Goal: Information Seeking & Learning: Learn about a topic

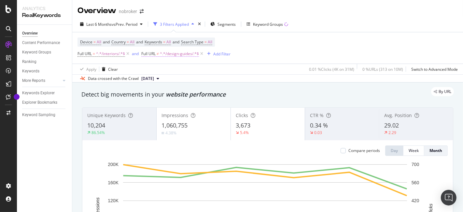
click at [147, 53] on span "Full URL" at bounding box center [148, 54] width 14 height 6
click at [284, 52] on div "Device = All and Country = All and Keywords = All and Search Type = All Full UR…" at bounding box center [267, 47] width 380 height 31
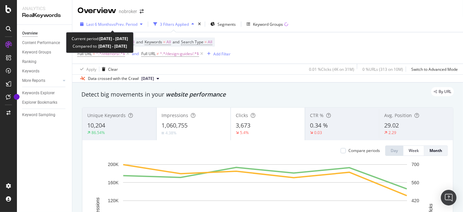
click at [108, 26] on span "Last 6 Months" at bounding box center [98, 24] width 25 height 6
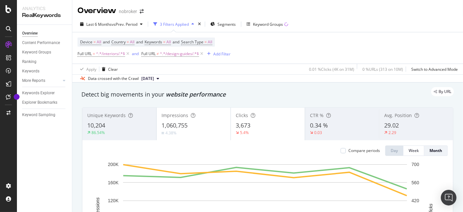
click at [279, 54] on div "Device = All and Country = All and Keywords = All and Search Type = All Full UR…" at bounding box center [267, 47] width 380 height 31
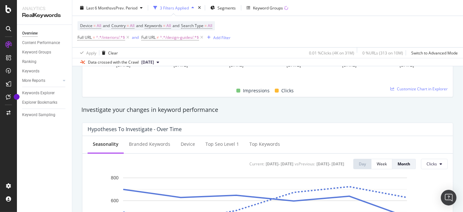
scroll to position [194, 0]
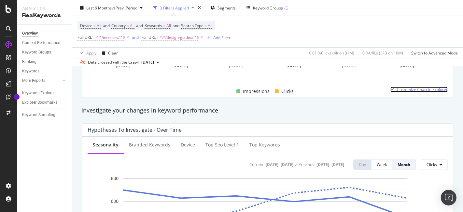
click at [410, 87] on span "Customize Chart in Explorer" at bounding box center [422, 90] width 51 height 6
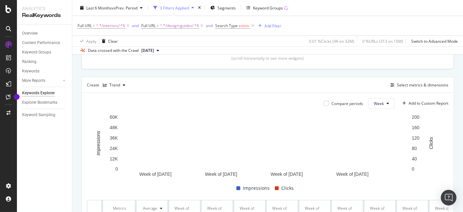
scroll to position [152, 0]
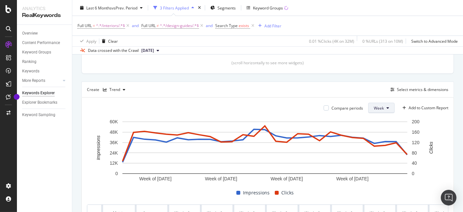
click at [386, 106] on icon at bounding box center [387, 108] width 3 height 4
click at [374, 143] on span "Month" at bounding box center [374, 144] width 12 height 6
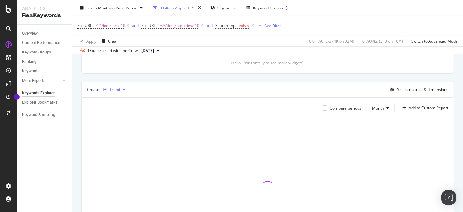
click at [114, 85] on div "Trend" at bounding box center [114, 90] width 28 height 10
click at [118, 100] on div "Table" at bounding box center [121, 100] width 10 height 6
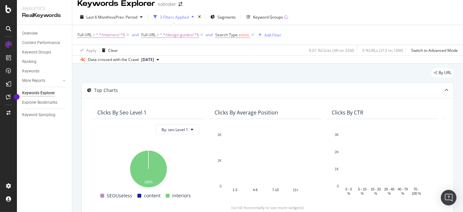
scroll to position [157, 0]
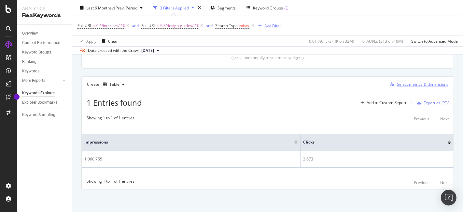
click at [416, 86] on div "Select metrics & dimensions" at bounding box center [422, 84] width 51 height 6
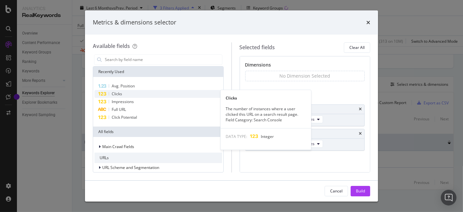
click at [131, 94] on div "Clicks" at bounding box center [158, 94] width 128 height 8
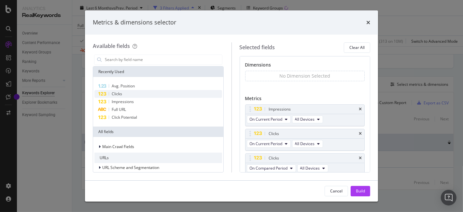
scroll to position [2, 0]
click at [359, 154] on icon "times" at bounding box center [360, 156] width 3 height 4
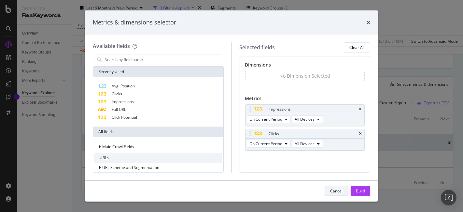
click at [342, 191] on div "Cancel" at bounding box center [336, 191] width 12 height 6
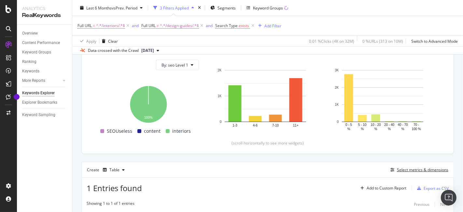
scroll to position [62, 0]
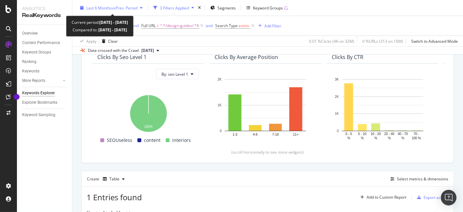
click at [120, 11] on div "Last 6 Months vs Prev. Period" at bounding box center [111, 8] width 68 height 10
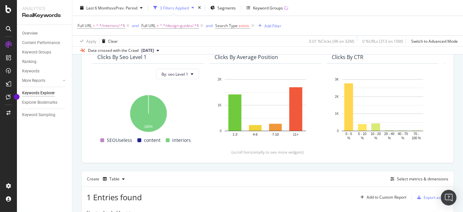
click at [428, 12] on div "Last 6 Months vs Prev. Period 3 Filters Applied Segments Keyword Groups" at bounding box center [267, 9] width 390 height 13
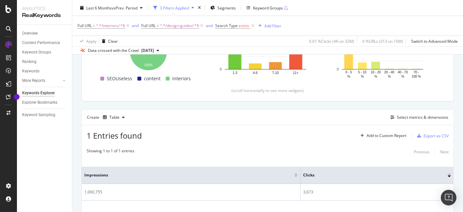
scroll to position [124, 0]
click at [114, 118] on div "Table" at bounding box center [114, 117] width 10 height 4
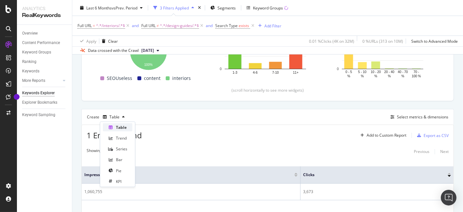
click at [119, 128] on div "Table" at bounding box center [121, 127] width 11 height 6
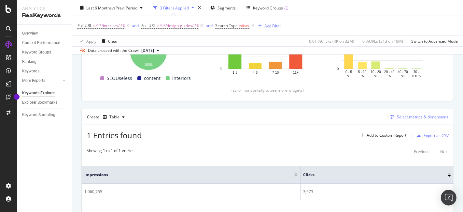
click at [404, 114] on div "Select metrics & dimensions" at bounding box center [422, 117] width 51 height 6
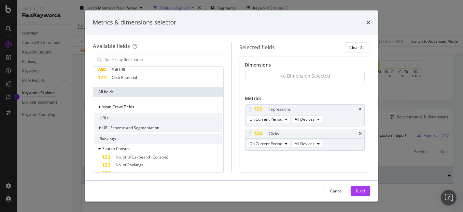
scroll to position [40, 0]
click at [366, 23] on icon "times" at bounding box center [368, 22] width 4 height 5
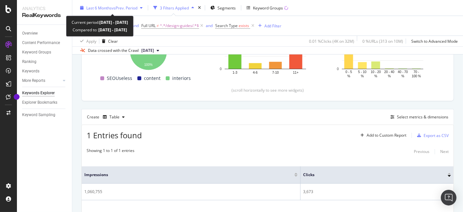
click at [118, 10] on span "vs Prev. Period" at bounding box center [125, 8] width 26 height 6
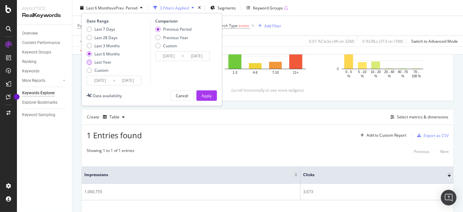
click at [93, 61] on div "Last Year" at bounding box center [103, 62] width 33 height 6
type input "[DATE]"
click at [209, 91] on div "Apply" at bounding box center [206, 95] width 10 height 10
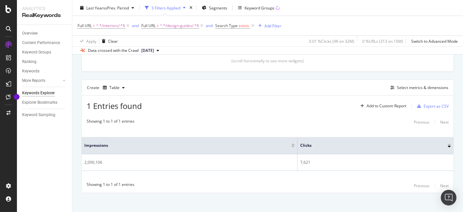
scroll to position [157, 0]
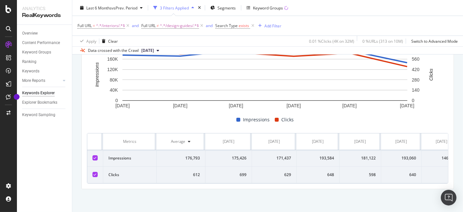
scroll to position [0, 18]
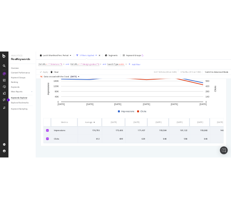
scroll to position [0, 18]
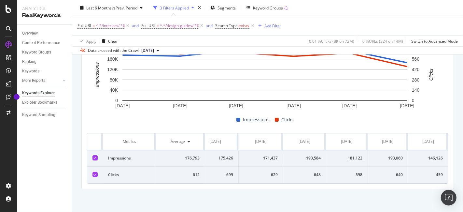
click at [393, 171] on div "640" at bounding box center [388, 174] width 30 height 6
copy div "640"
click at [388, 155] on div "193,060" at bounding box center [388, 158] width 30 height 6
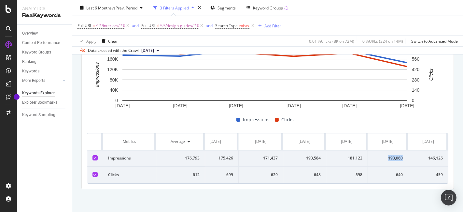
copy div "193,060"
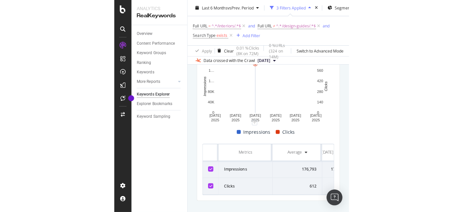
scroll to position [227, 0]
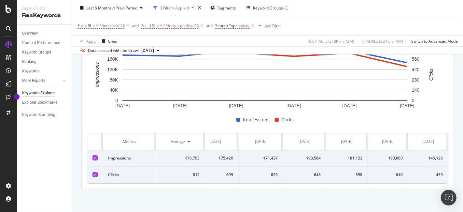
click at [425, 155] on div "146,126" at bounding box center [427, 158] width 29 height 6
copy div "146,126"
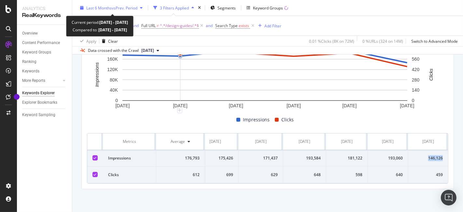
click at [122, 4] on div "Last 6 Months vs Prev. Period" at bounding box center [111, 8] width 68 height 10
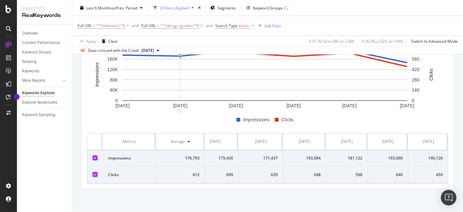
click at [290, 198] on div "By URL Top Charts Clicks By seo Level 1 By: seo Level 1 Hold CTRL while clickin…" at bounding box center [267, 28] width 390 height 365
click at [128, 25] on icon at bounding box center [128, 25] width 6 height 7
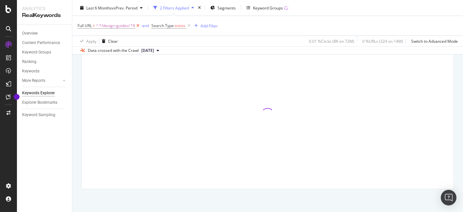
scroll to position [224, 0]
click at [128, 25] on span "^.*/design-guides/.*$" at bounding box center [115, 25] width 39 height 9
click at [109, 42] on span "Doesn't contain" at bounding box center [97, 41] width 28 height 6
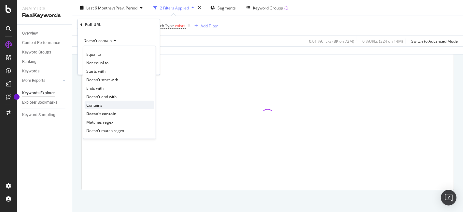
click at [103, 107] on div "Contains" at bounding box center [120, 105] width 70 height 8
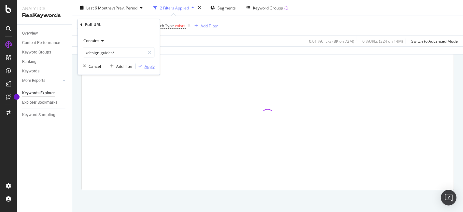
click at [152, 64] on div "Apply" at bounding box center [149, 66] width 10 height 6
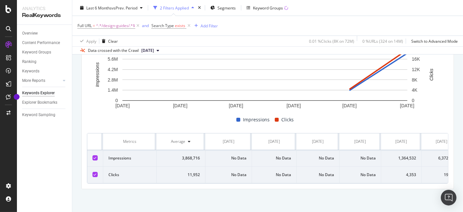
scroll to position [0, 18]
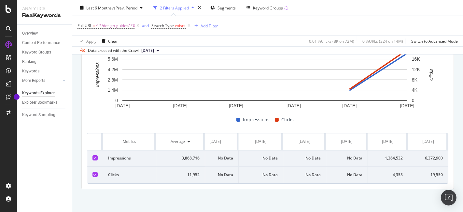
click at [388, 171] on div "4,353" at bounding box center [388, 174] width 30 height 6
copy div "4,353"
click at [381, 155] on div "1,364,532" at bounding box center [388, 158] width 30 height 6
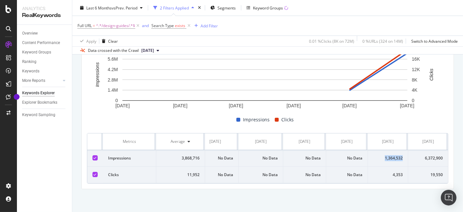
copy div "1,364,532"
click at [428, 155] on div "6,372,900" at bounding box center [427, 158] width 29 height 6
copy div "6,372,900"
click at [429, 171] on div "19,550" at bounding box center [427, 174] width 29 height 6
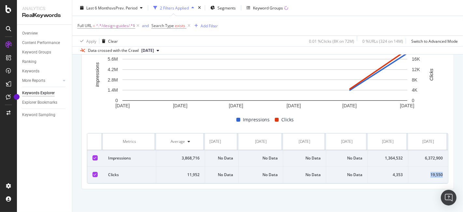
click at [429, 171] on div "19,550" at bounding box center [427, 174] width 29 height 6
copy div "19,550"
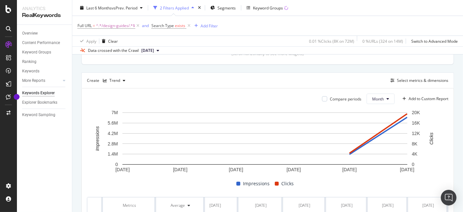
scroll to position [156, 0]
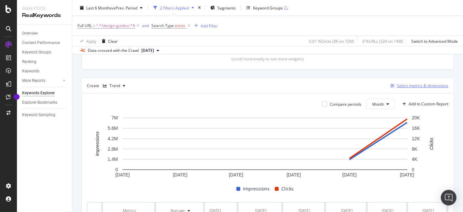
click at [400, 86] on div "Select metrics & dimensions" at bounding box center [422, 86] width 51 height 6
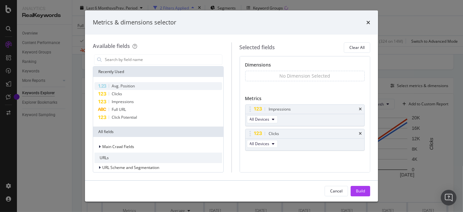
click at [139, 86] on div "Avg. Position" at bounding box center [158, 86] width 128 height 8
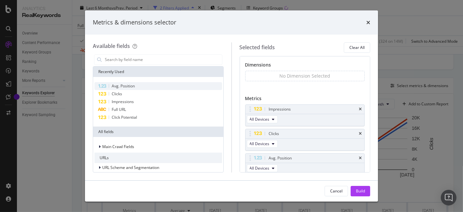
scroll to position [2, 0]
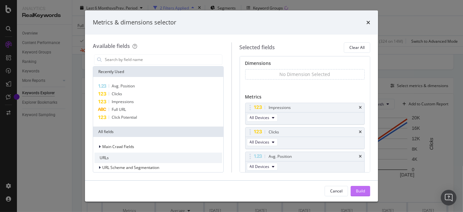
click at [366, 187] on button "Build" at bounding box center [360, 190] width 20 height 10
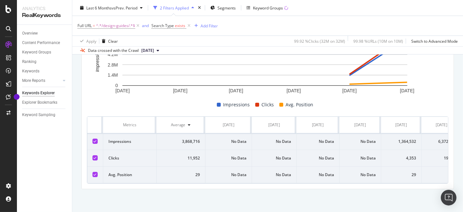
scroll to position [0, 18]
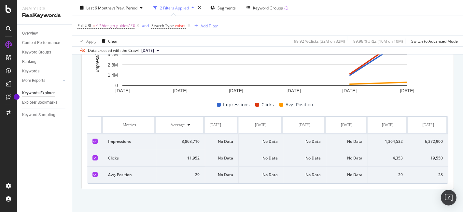
click at [394, 171] on div "29" at bounding box center [388, 174] width 30 height 6
copy div "29"
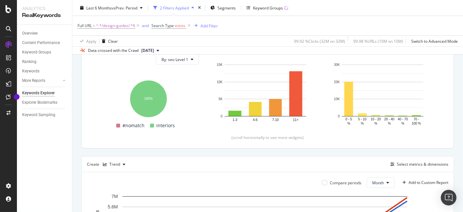
scroll to position [0, 0]
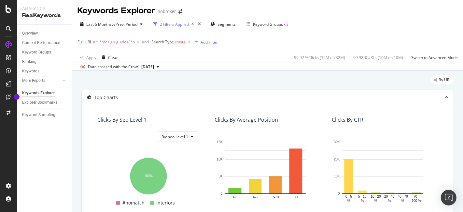
click at [202, 45] on div "Add Filter" at bounding box center [205, 41] width 26 height 7
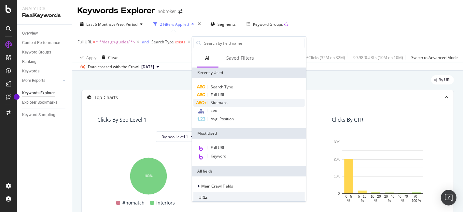
click at [223, 102] on span "Sitemaps" at bounding box center [219, 103] width 17 height 6
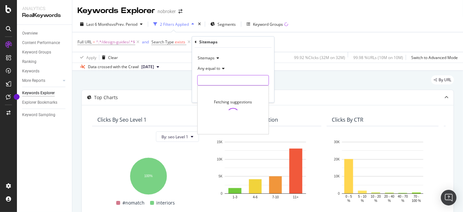
click at [213, 79] on input "text" at bounding box center [233, 80] width 71 height 10
paste input "[URL][DOMAIN_NAME]"
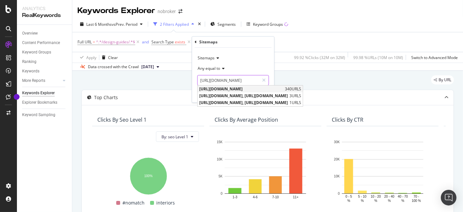
type input "[URL][DOMAIN_NAME]"
click at [251, 85] on div "[URL][DOMAIN_NAME] 340 URLS" at bounding box center [250, 88] width 105 height 7
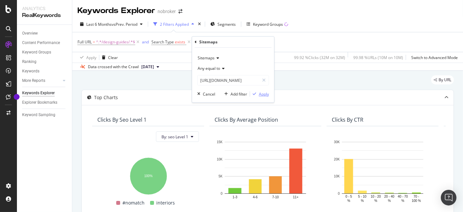
click at [258, 92] on div "button" at bounding box center [254, 94] width 9 height 4
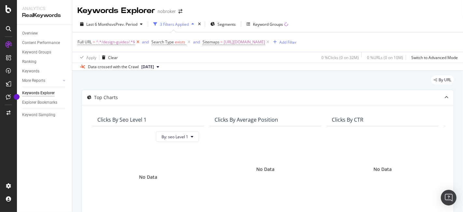
click at [138, 41] on icon at bounding box center [138, 42] width 6 height 7
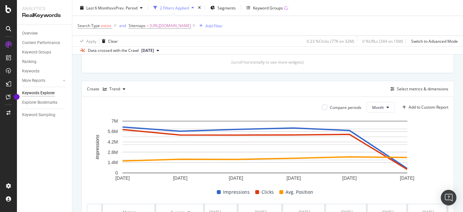
scroll to position [151, 0]
